Goal: Check status: Check status

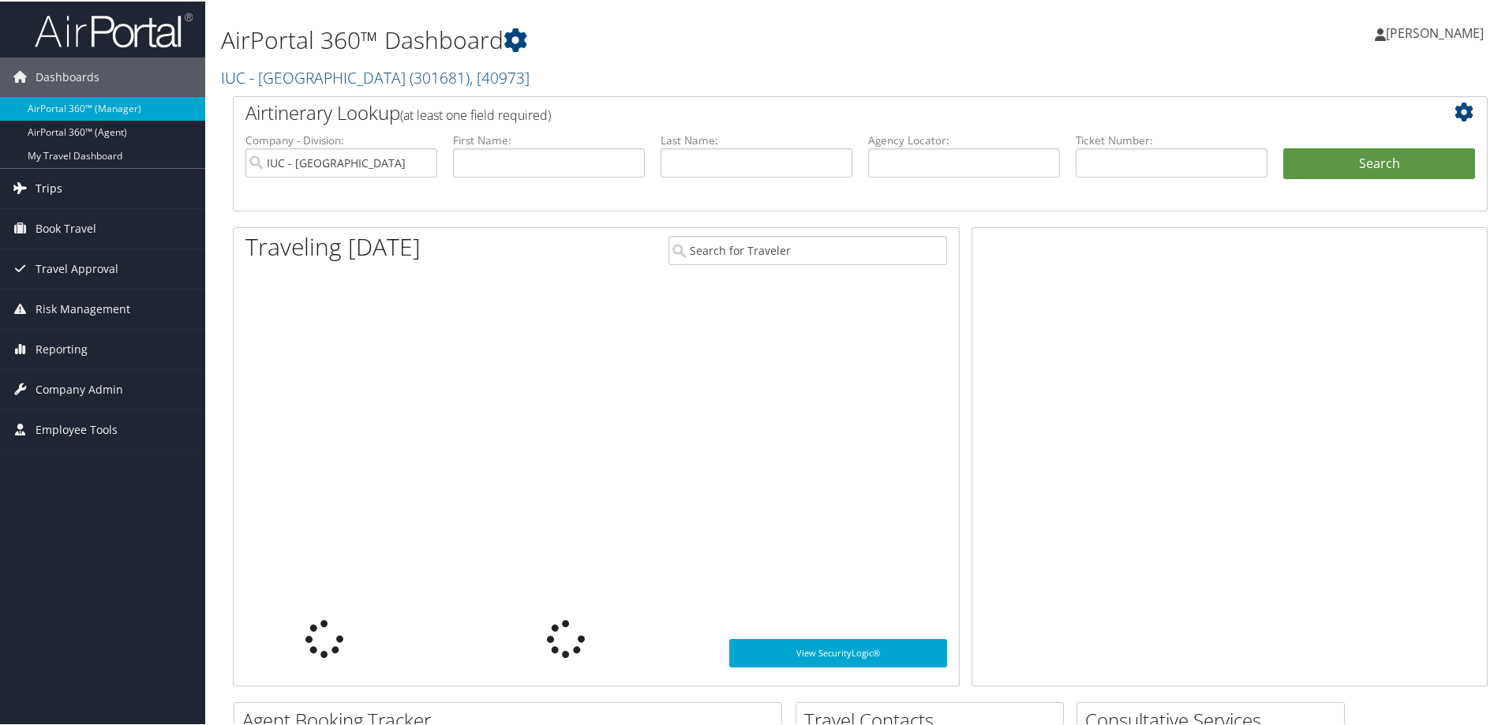
click at [47, 183] on span "Trips" at bounding box center [49, 186] width 27 height 39
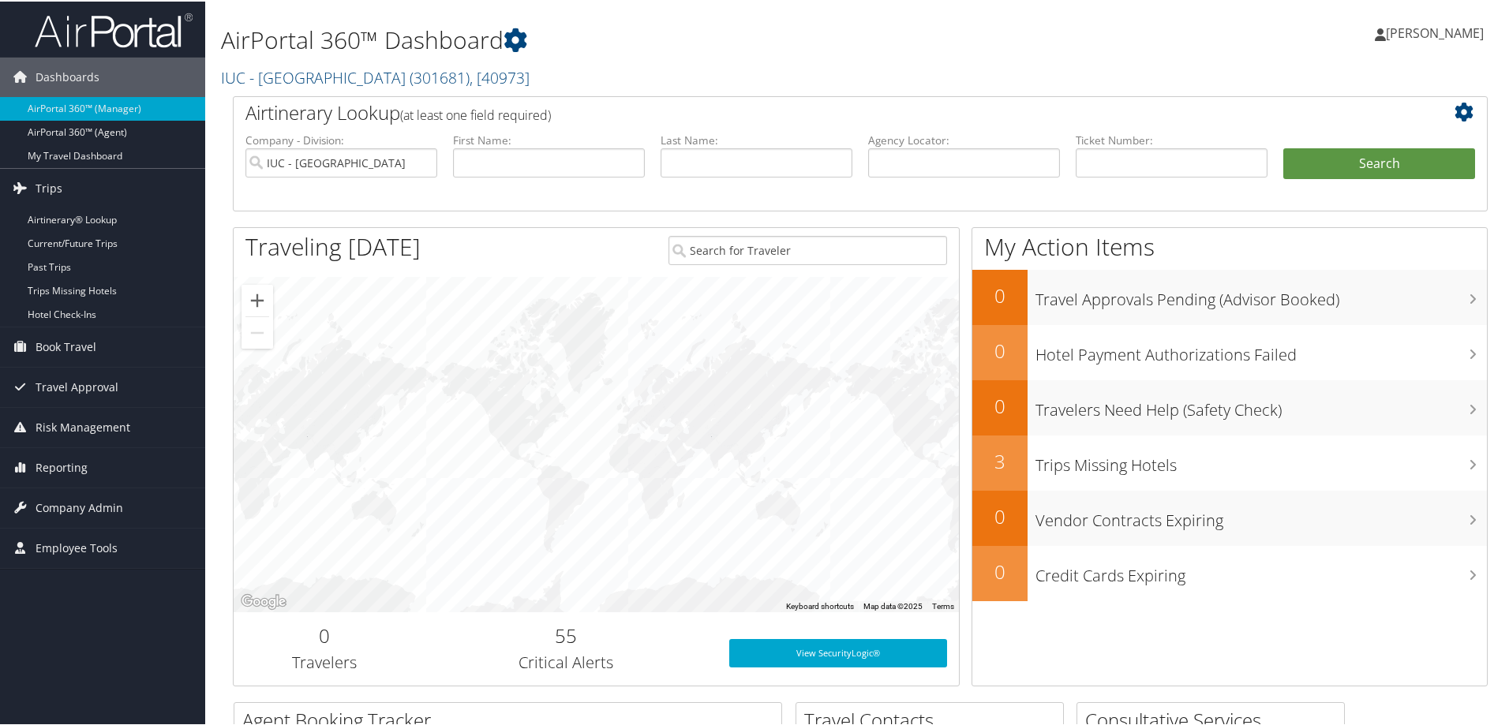
drag, startPoint x: 54, startPoint y: 216, endPoint x: 403, endPoint y: 213, distance: 348.1
click at [55, 216] on link "Airtinerary® Lookup" at bounding box center [102, 219] width 205 height 24
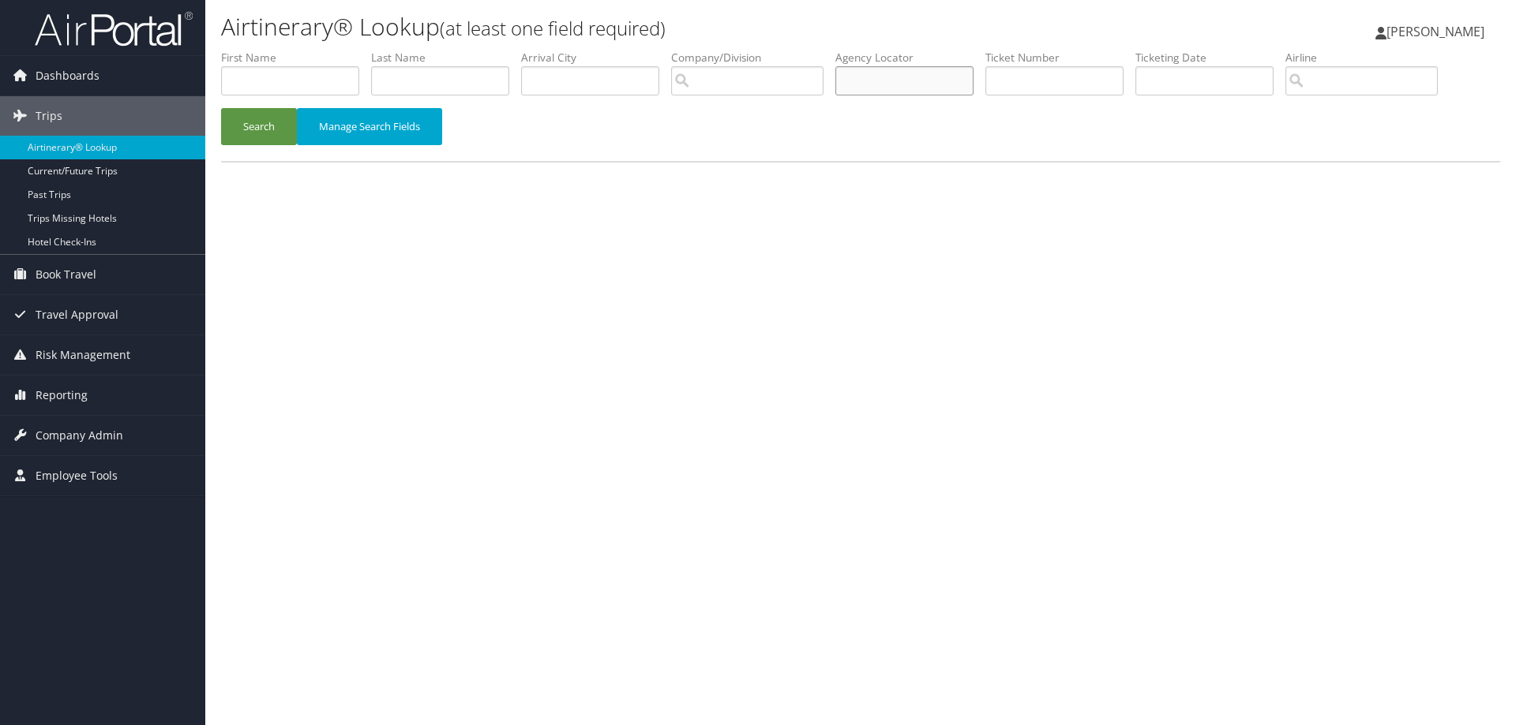
click at [961, 84] on input "text" at bounding box center [904, 80] width 138 height 29
click at [262, 127] on button "Search" at bounding box center [259, 126] width 76 height 37
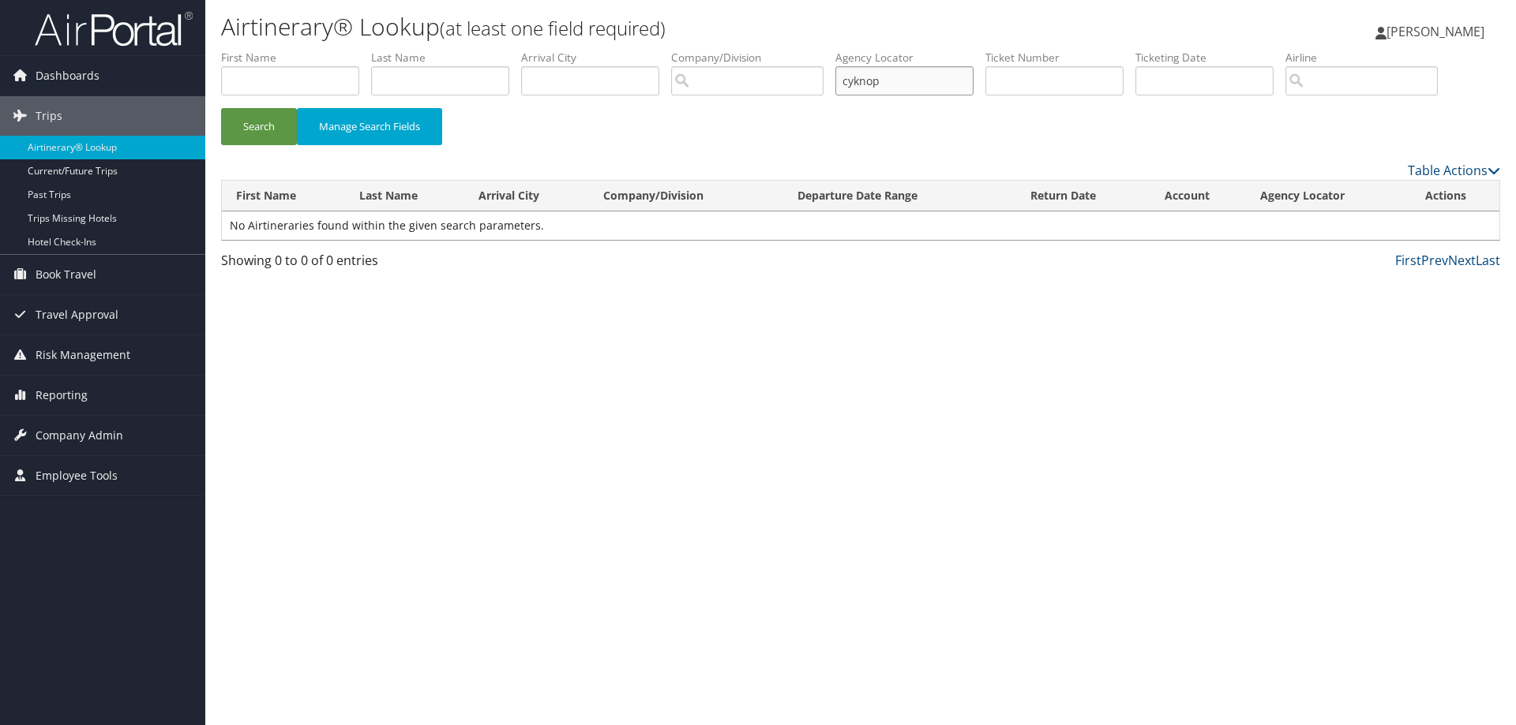
drag, startPoint x: 905, startPoint y: 79, endPoint x: 755, endPoint y: 73, distance: 150.1
click at [747, 50] on ul "First Name Last Name Departure City Arrival City Company/Division Airport/City …" at bounding box center [860, 50] width 1279 height 0
type input "cykn0p"
click at [221, 108] on button "Search" at bounding box center [259, 126] width 76 height 37
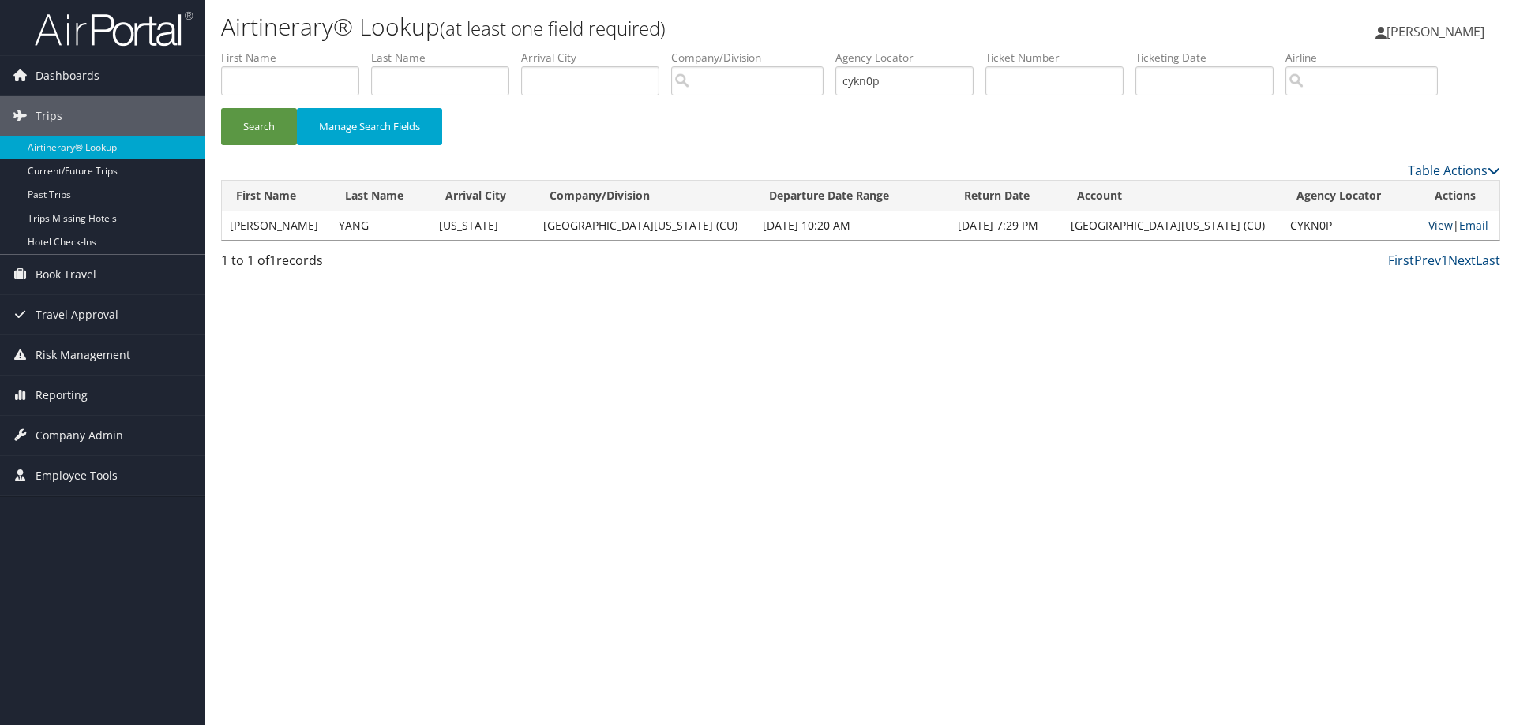
click at [1435, 223] on link "View" at bounding box center [1440, 225] width 24 height 15
drag, startPoint x: 935, startPoint y: 88, endPoint x: 793, endPoint y: 97, distance: 142.4
click at [778, 50] on ul "First Name Last Name Departure City Arrival City Company/Division Airport/City …" at bounding box center [860, 50] width 1279 height 0
paste input "CXYWY9"
type input "CXYWY9"
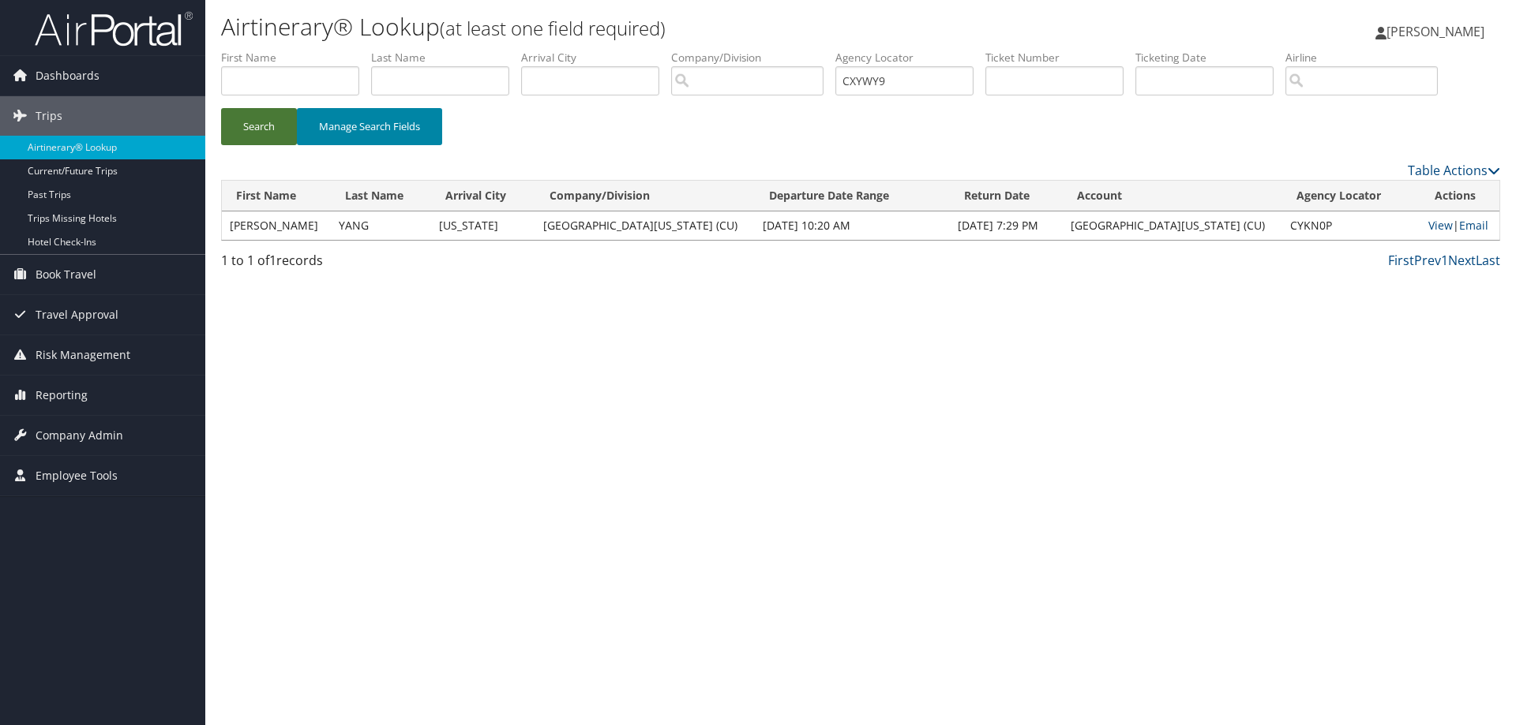
drag, startPoint x: 269, startPoint y: 126, endPoint x: 331, endPoint y: 130, distance: 61.7
click at [272, 127] on button "Search" at bounding box center [259, 126] width 76 height 37
